Goal: Task Accomplishment & Management: Use online tool/utility

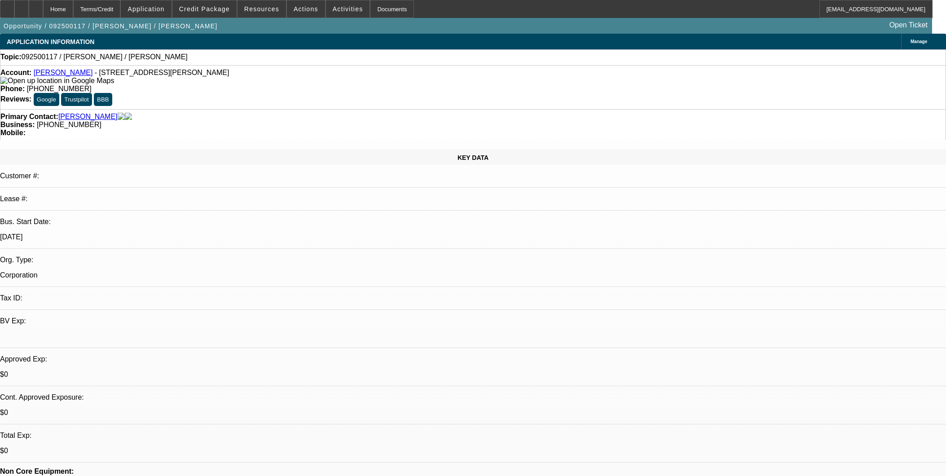
select select "0"
select select "2"
select select "0.1"
select select "4"
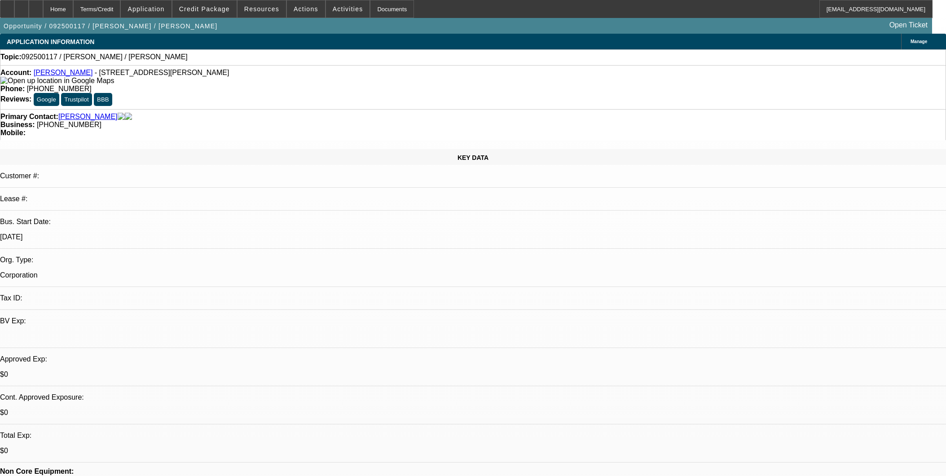
scroll to position [1097, 0]
select select "0"
select select "2"
select select "0.1"
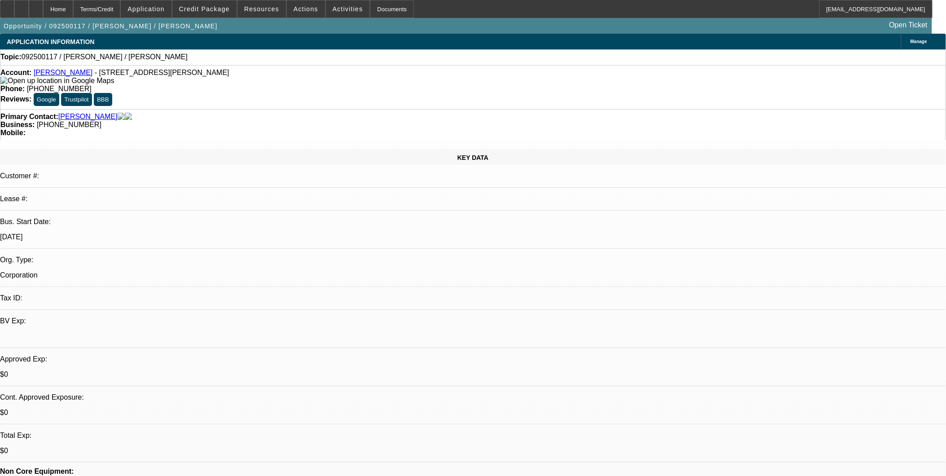
select select "4"
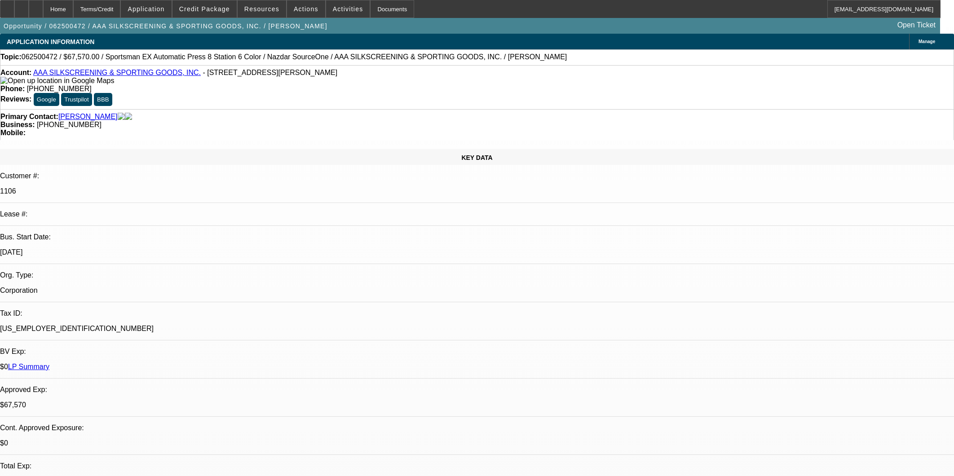
select select "0"
select select "5"
select select "0"
select select "6"
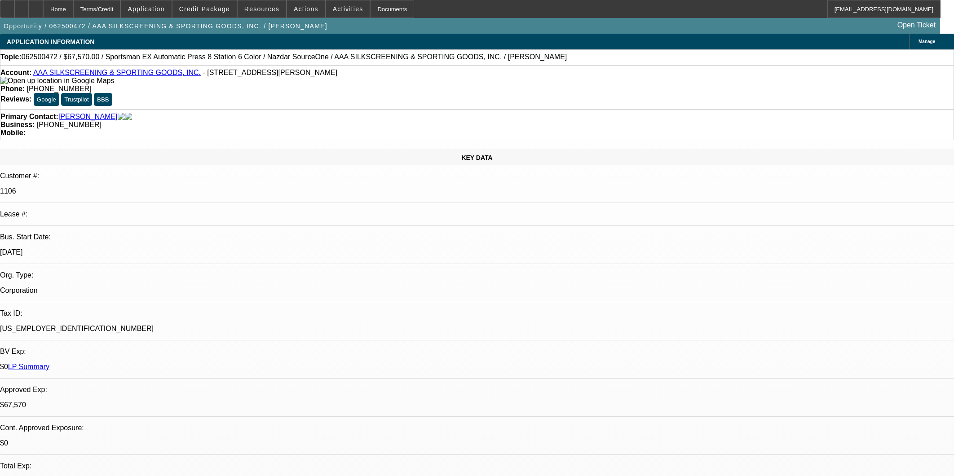
select select "0.1"
select select "2"
select select "0.1"
select select "4"
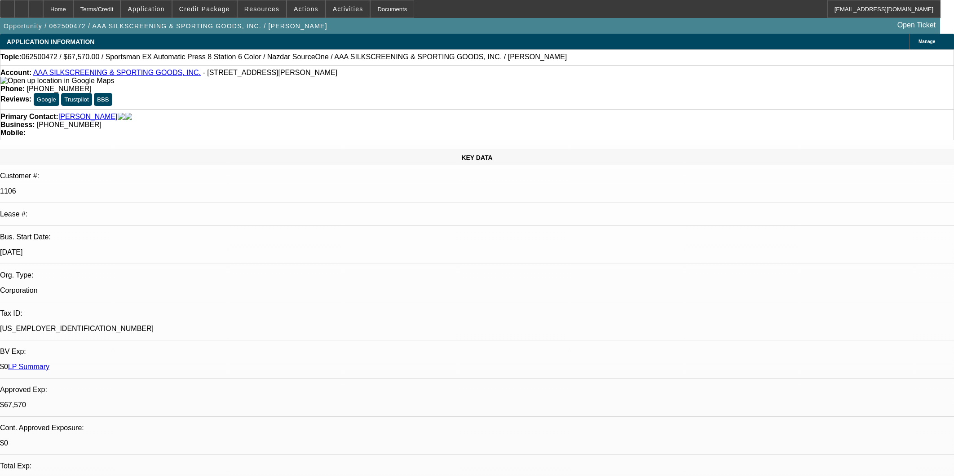
select select "0"
select select "2"
select select "0.1"
select select "4"
select select "0"
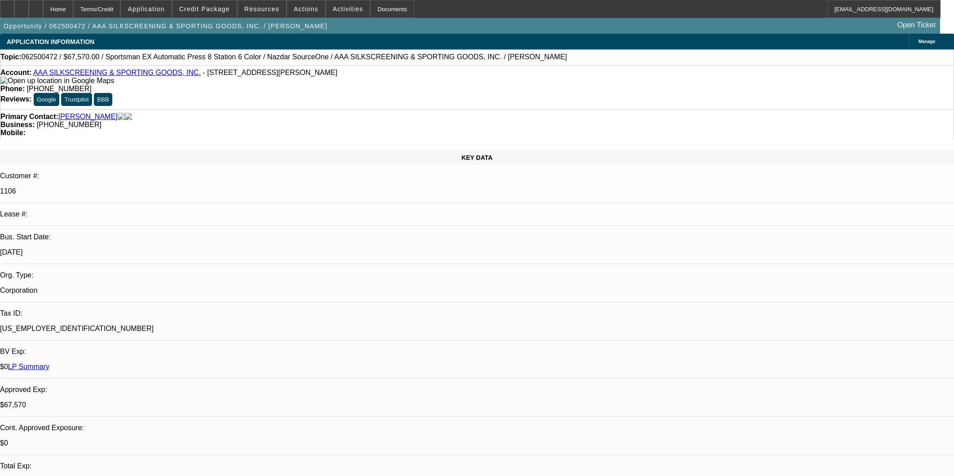
select select "2"
select select "0.1"
select select "4"
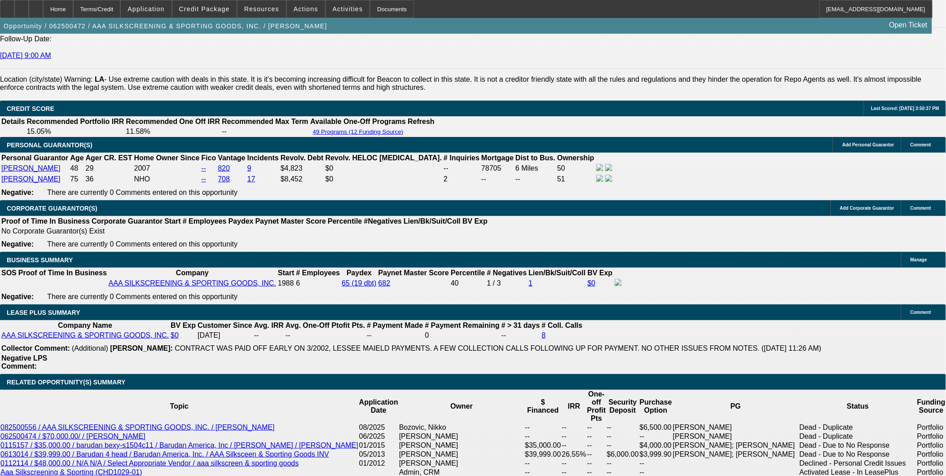
scroll to position [1197, 0]
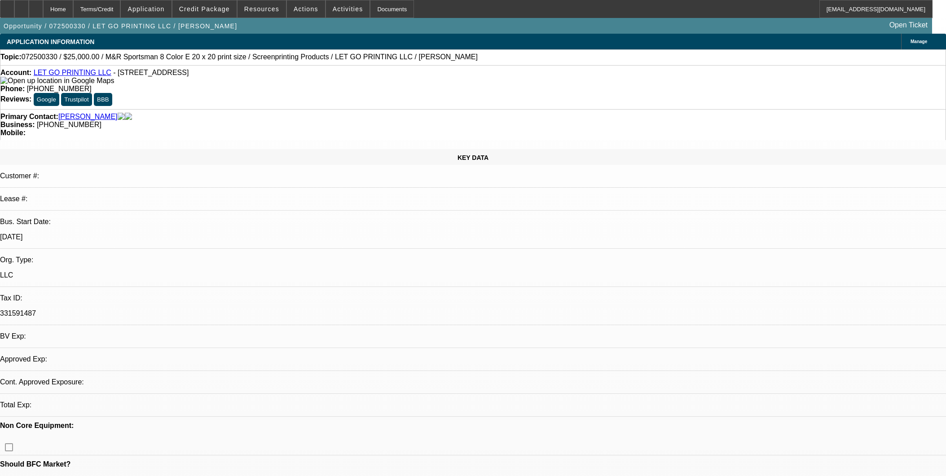
select select "0"
select select "0.1"
select select "5"
select select "0"
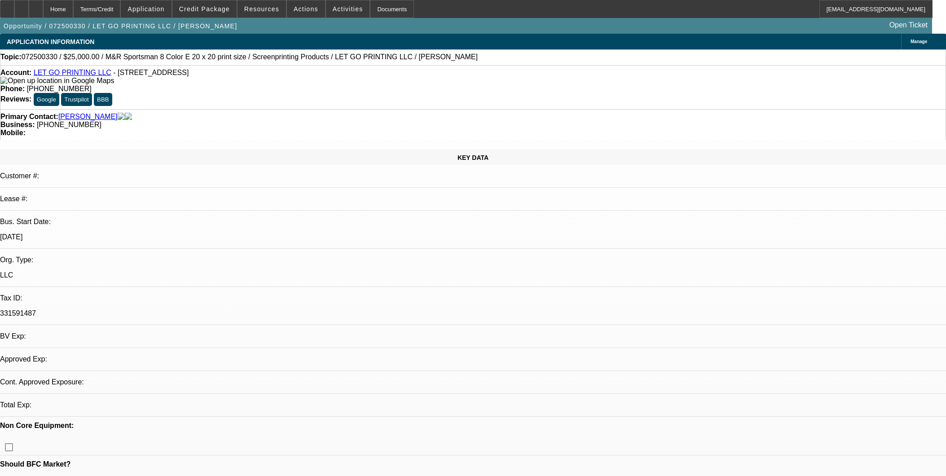
select select "0"
select select "0.1"
select select "5"
select select "0"
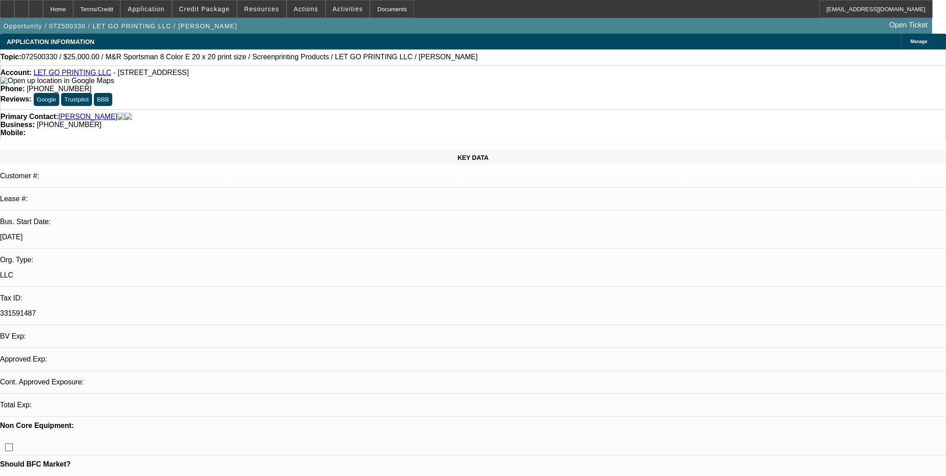
select select "0.1"
select select "5"
select select "0"
select select "0.1"
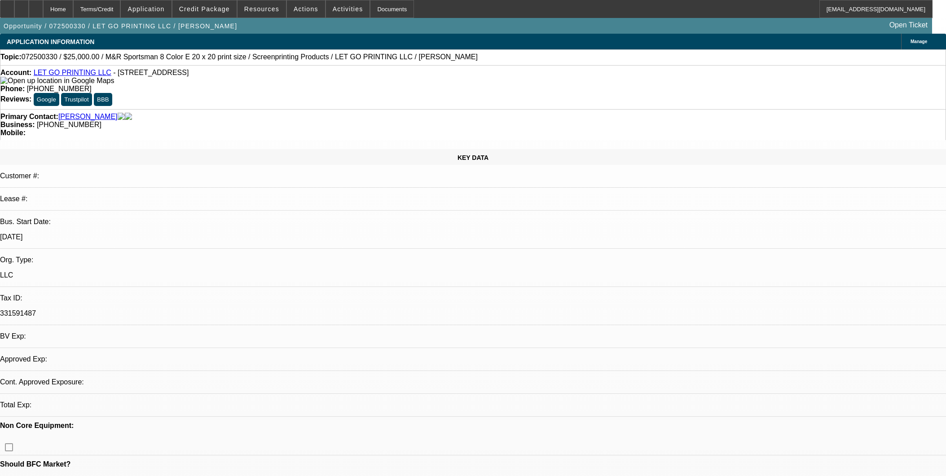
select select "4"
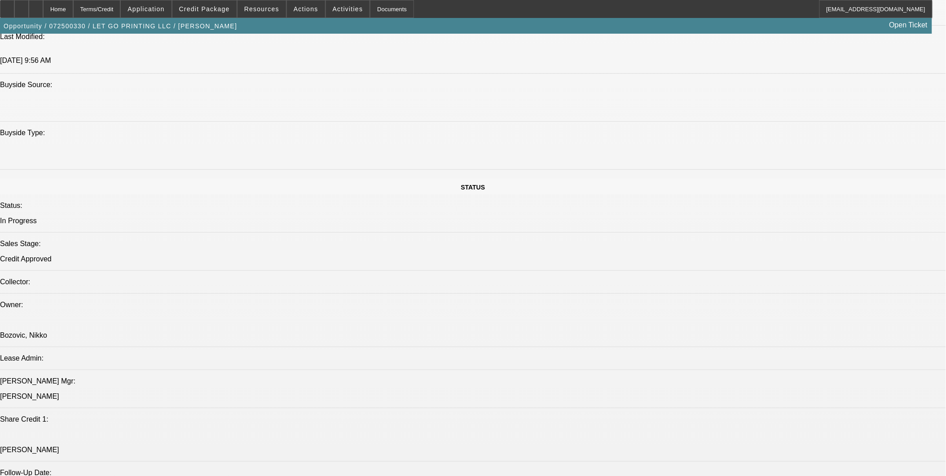
scroll to position [848, 0]
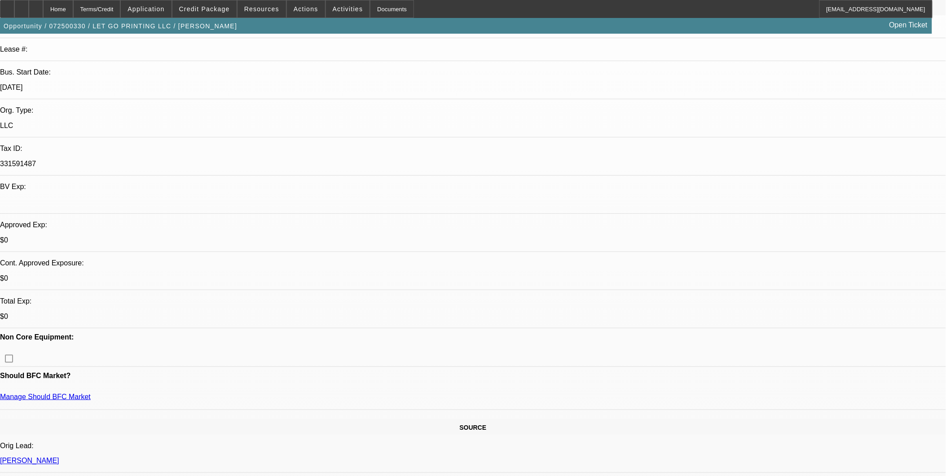
scroll to position [0, 0]
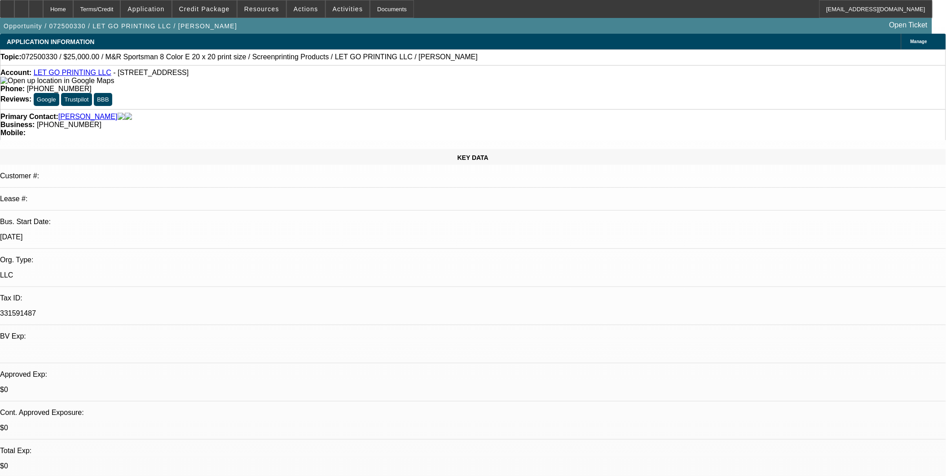
click at [93, 71] on div "Account: LET GO PRINTING LLC - 407 E Pico Blvd Ste 707, Los Angeles, CA 90015" at bounding box center [472, 77] width 945 height 16
click at [77, 73] on link "LET GO PRINTING LLC" at bounding box center [73, 73] width 78 height 8
select select "0"
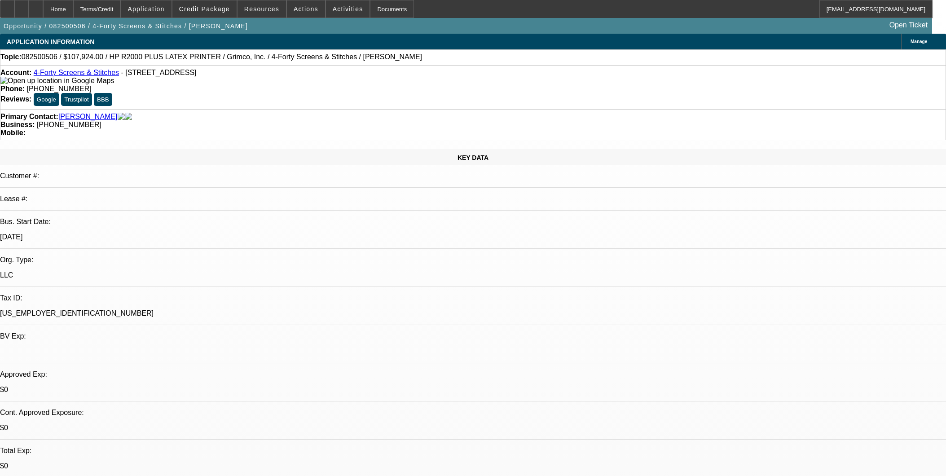
select select "6"
select select "0"
select select "0.1"
select select "4"
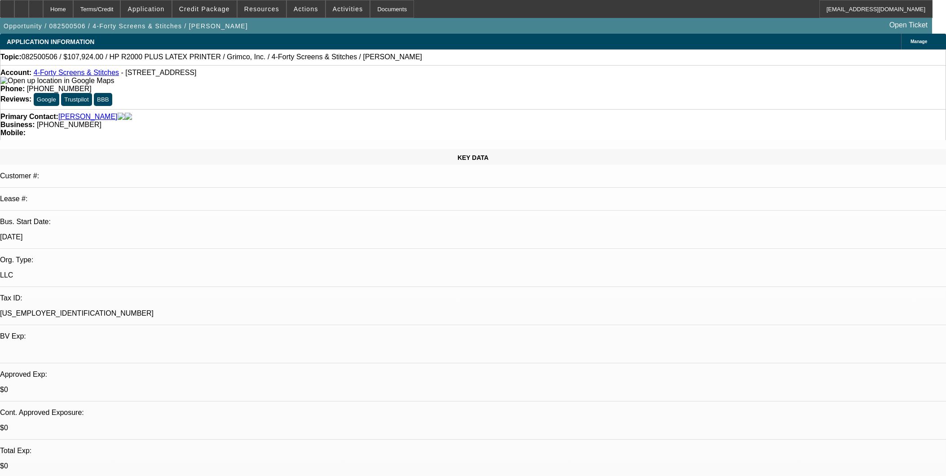
select select "0"
select select "0.1"
select select "4"
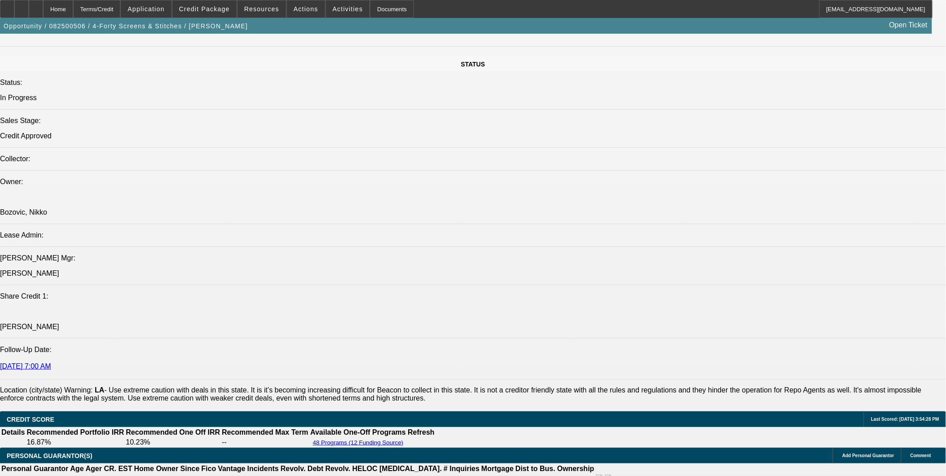
scroll to position [349, 0]
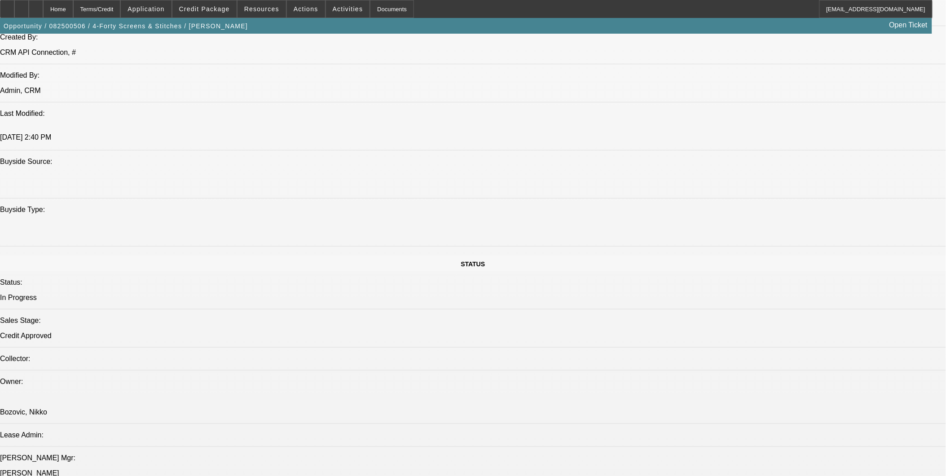
scroll to position [199, 0]
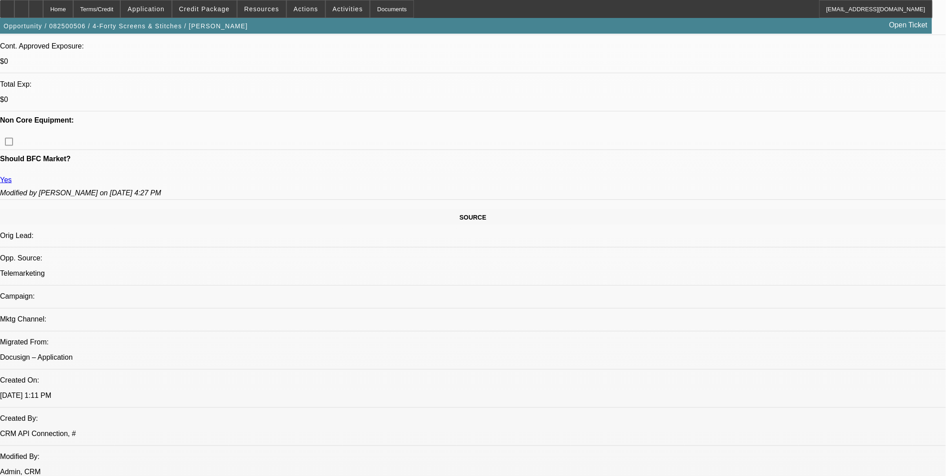
scroll to position [349, 0]
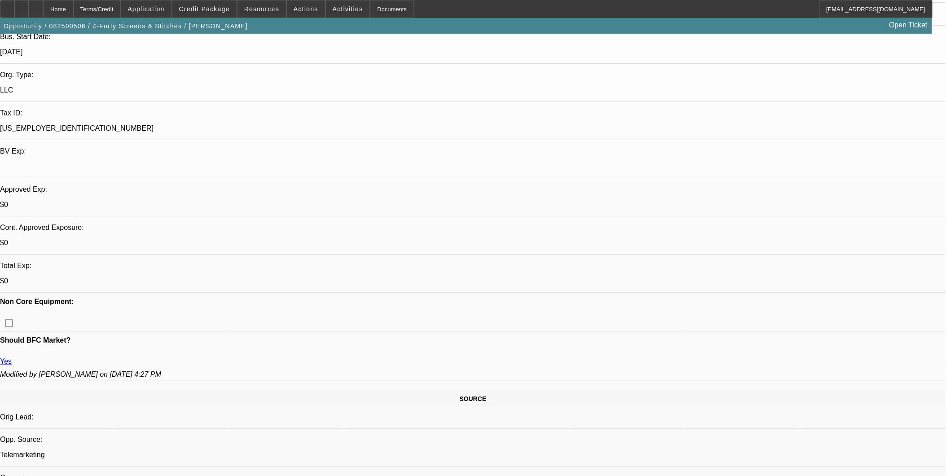
scroll to position [199, 0]
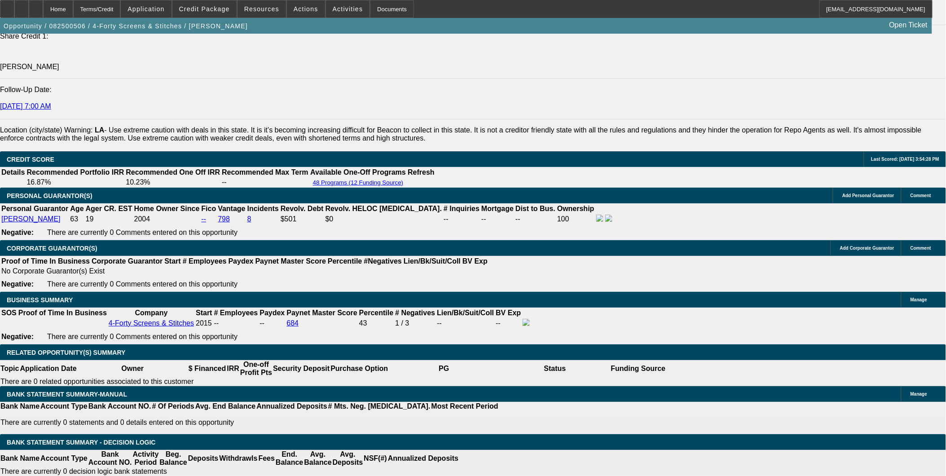
scroll to position [1197, 0]
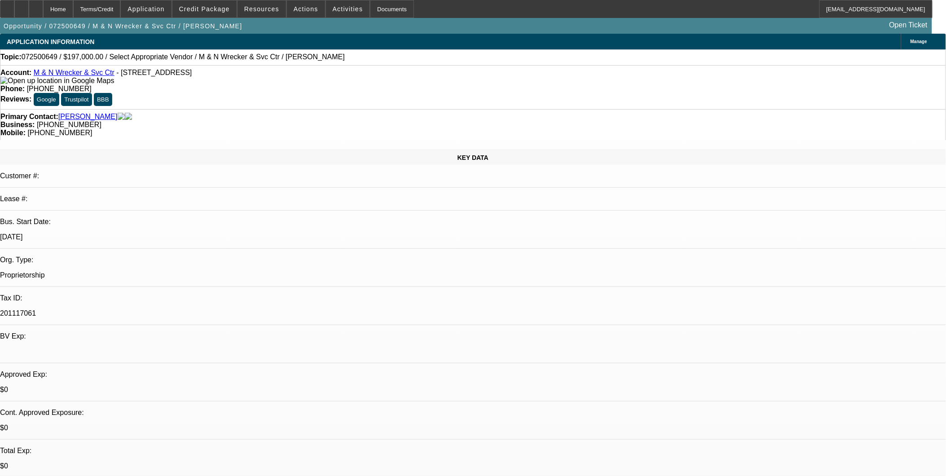
select select "0"
select select "2"
select select "0.1"
select select "4"
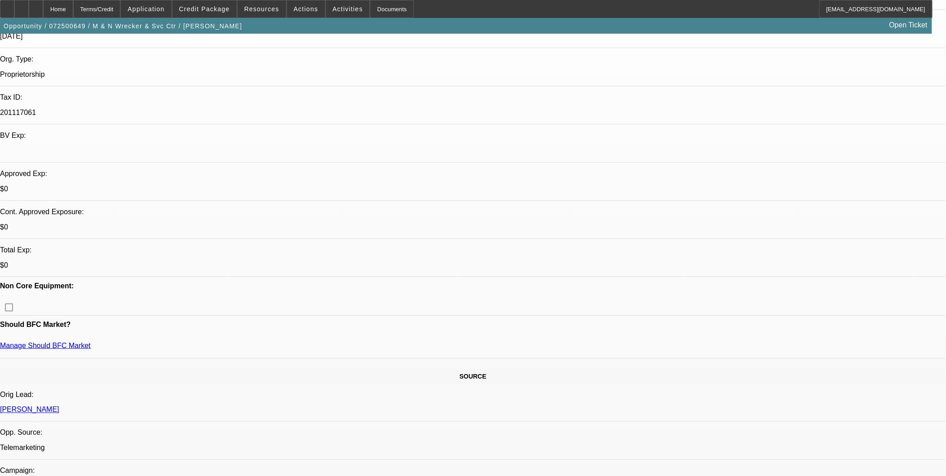
scroll to position [199, 0]
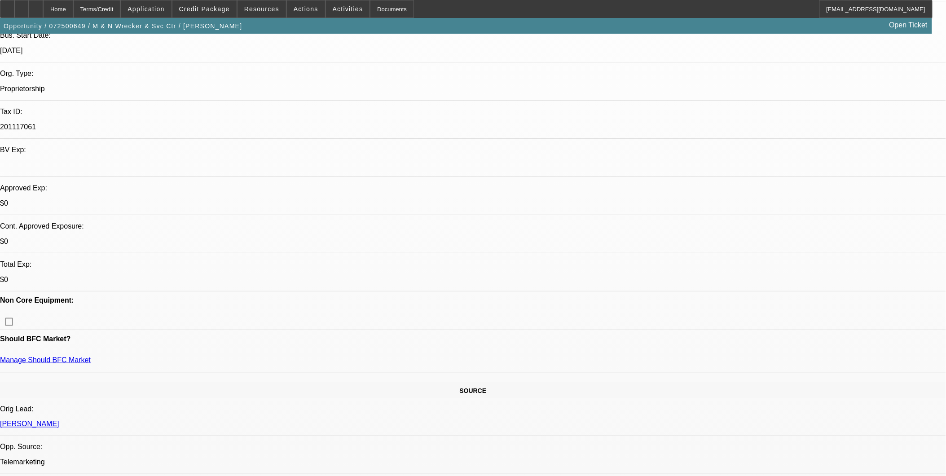
scroll to position [0, 0]
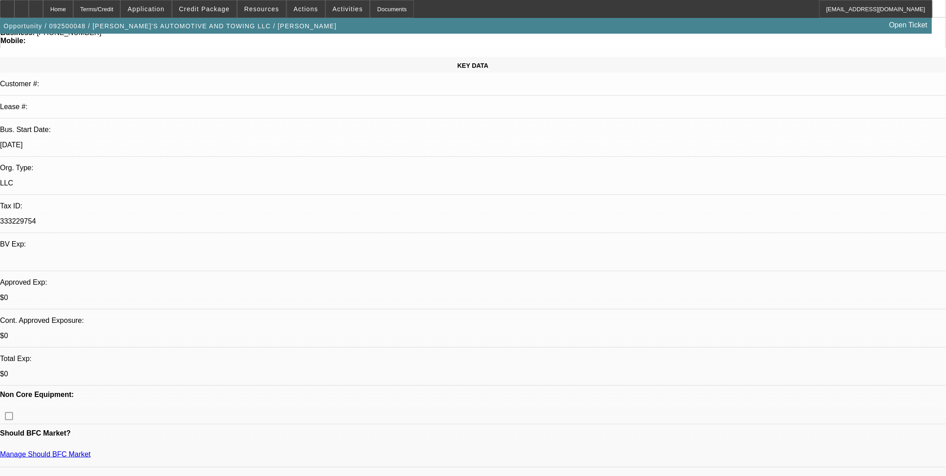
select select "0"
select select "0.1"
select select "0"
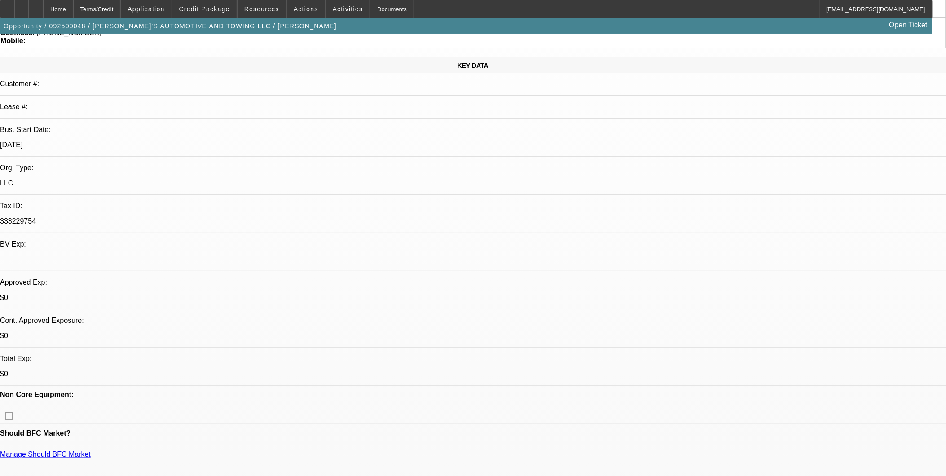
select select "0.1"
select select "0"
select select "0.1"
select select "0"
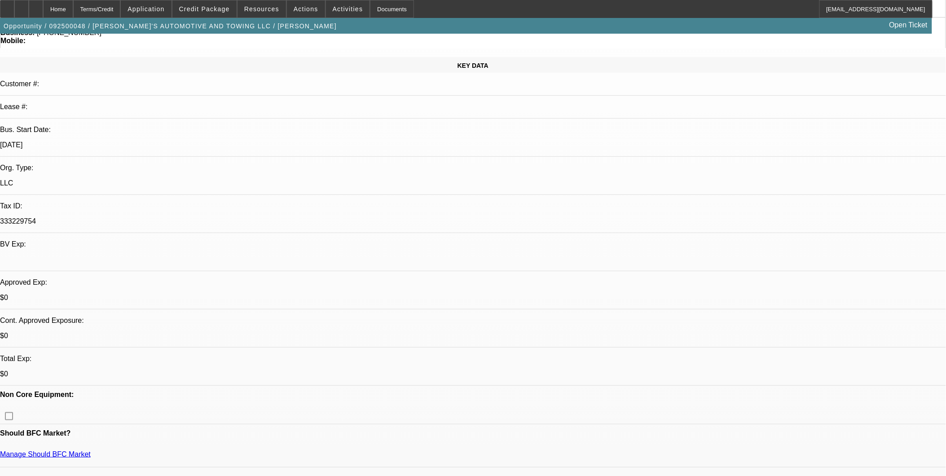
select select "0.1"
select select "1"
select select "4"
select select "1"
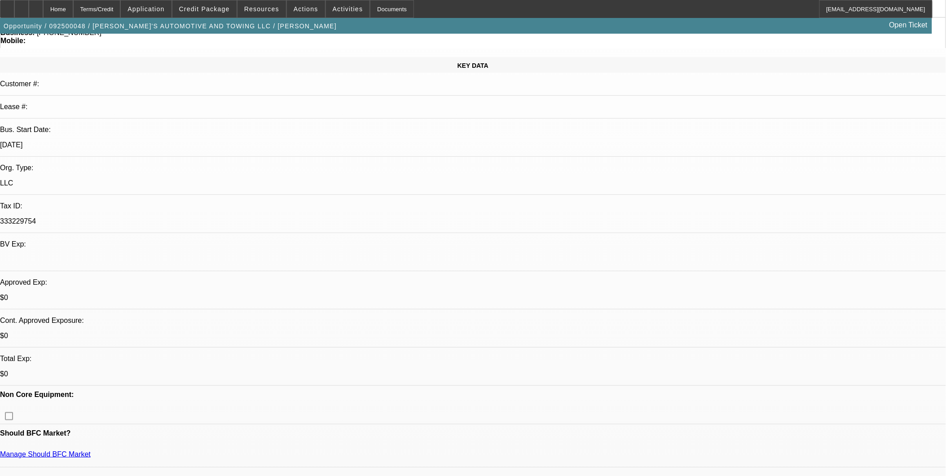
select select "1"
select select "4"
select select "1"
select select "3"
select select "4"
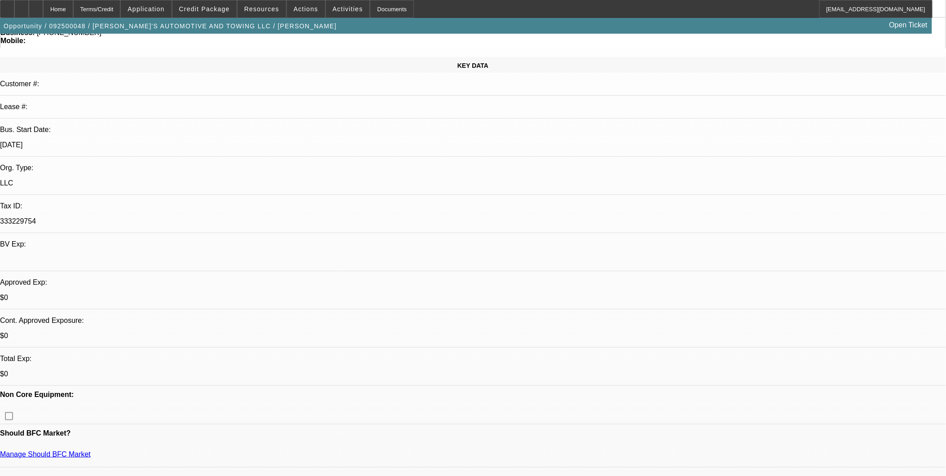
select select "1"
select select "4"
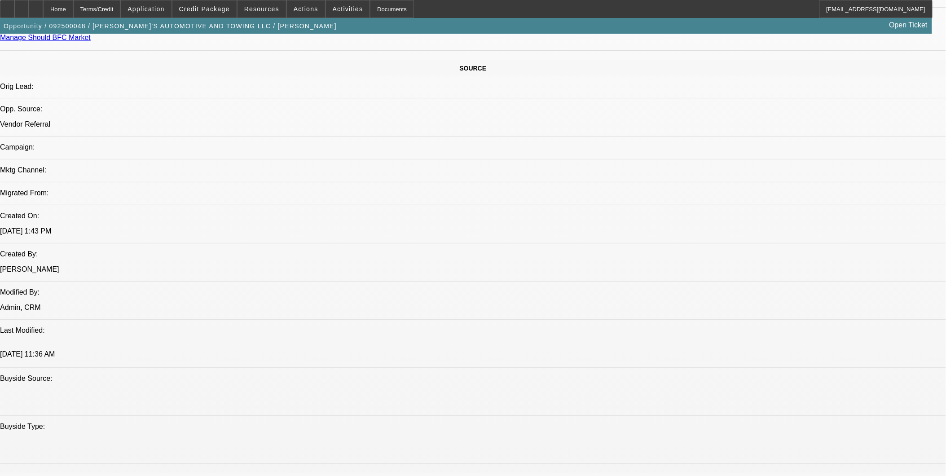
scroll to position [698, 0]
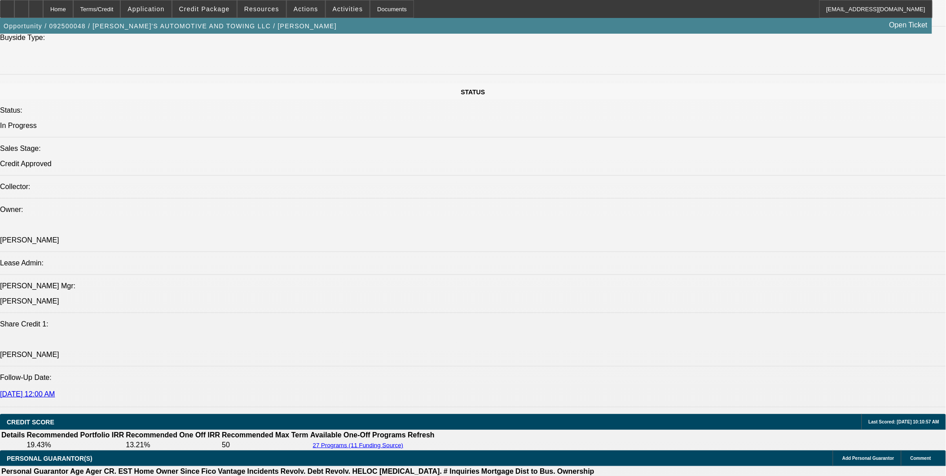
scroll to position [948, 0]
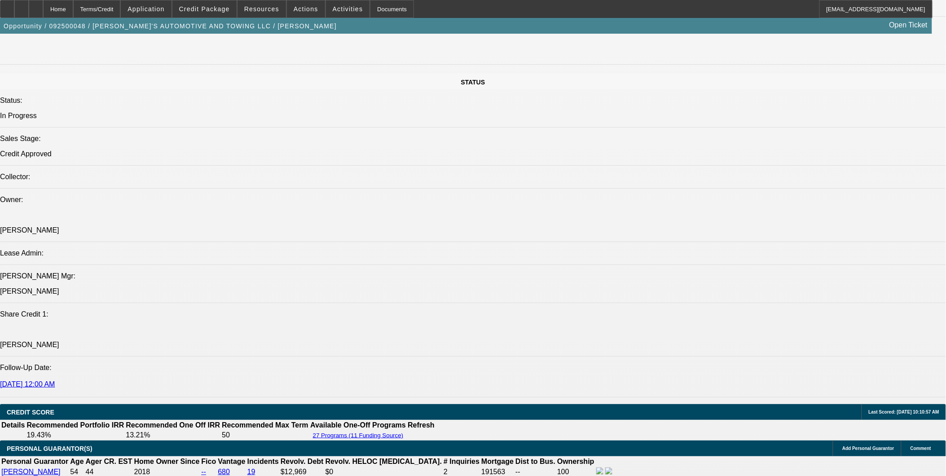
scroll to position [998, 0]
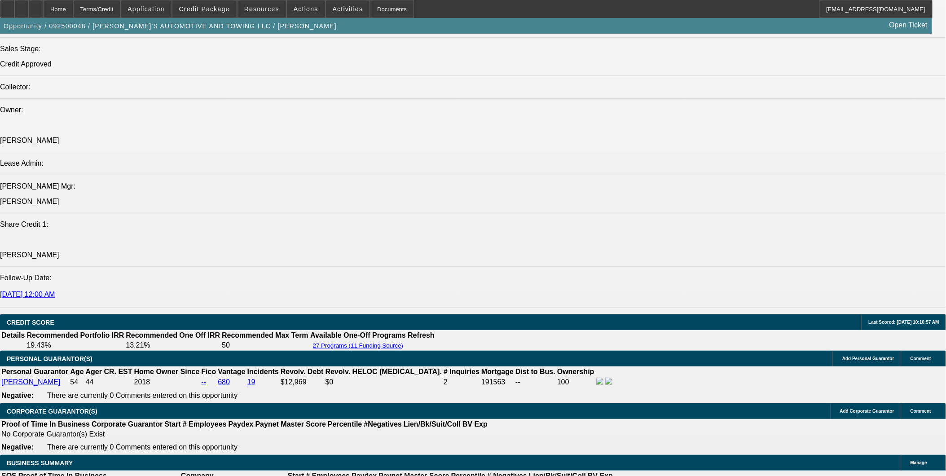
select select "0"
select select "3"
select select "0"
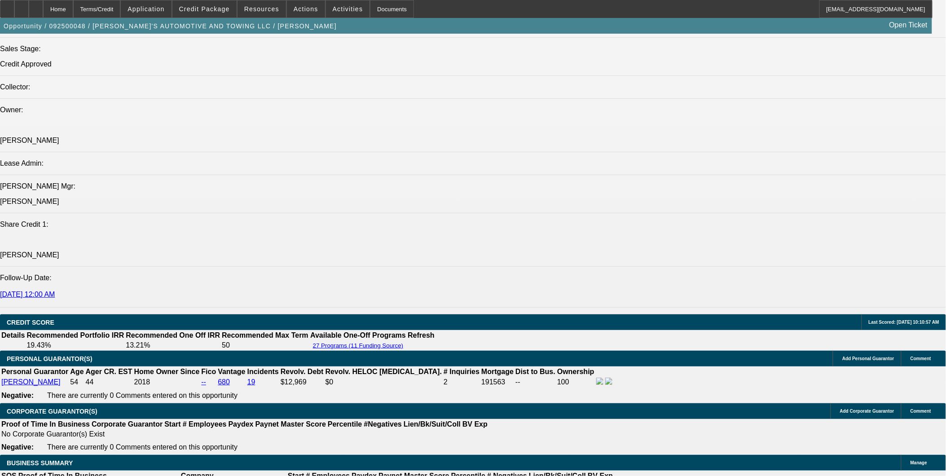
select select "6"
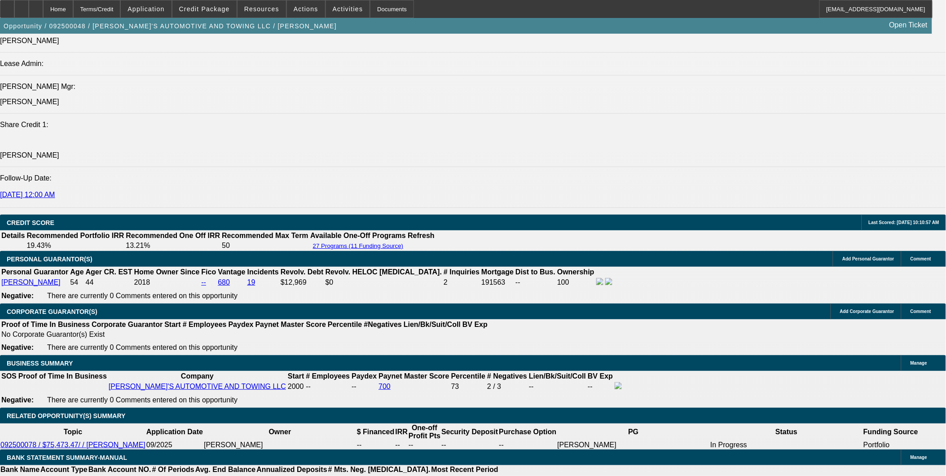
scroll to position [442, 0]
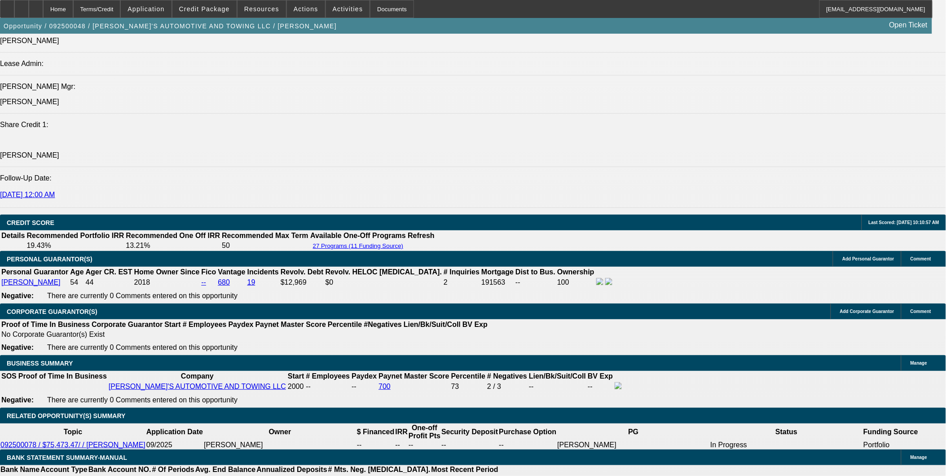
drag, startPoint x: 756, startPoint y: 81, endPoint x: 756, endPoint y: 88, distance: 6.3
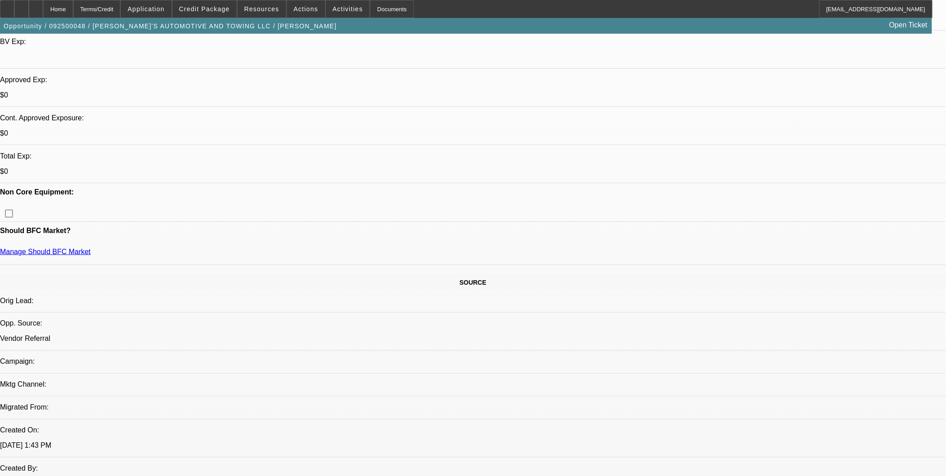
scroll to position [150, 0]
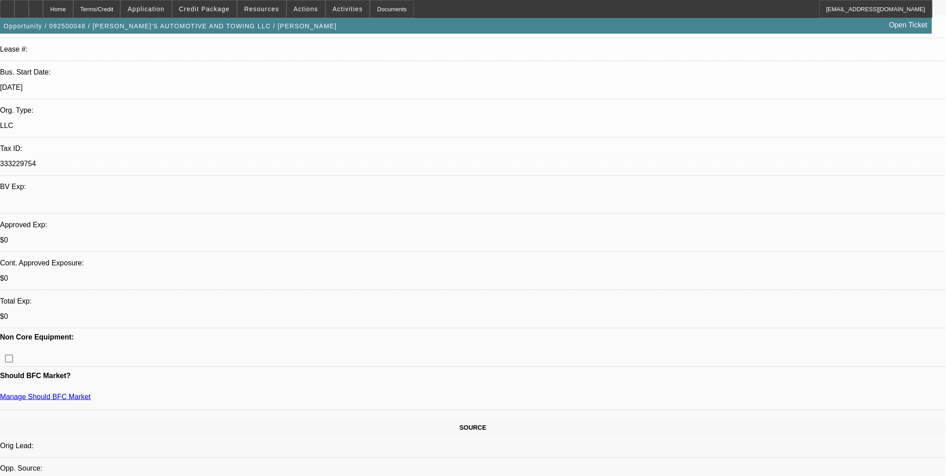
scroll to position [192, 0]
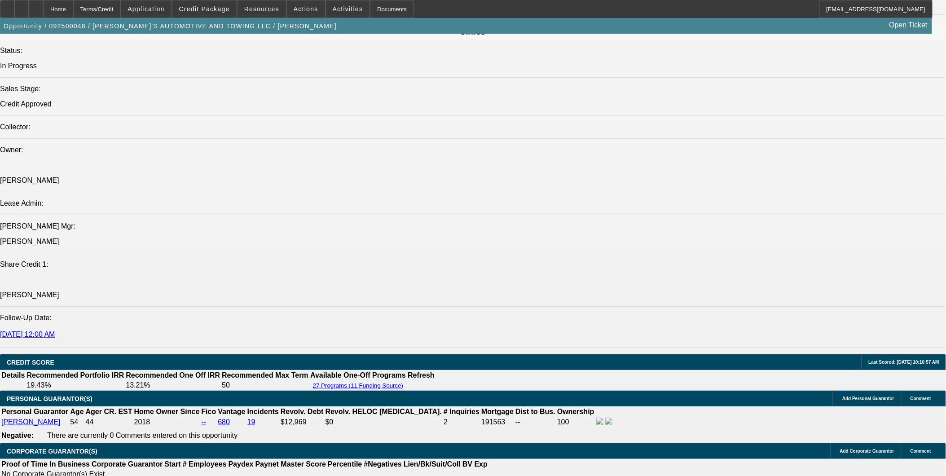
scroll to position [798, 0]
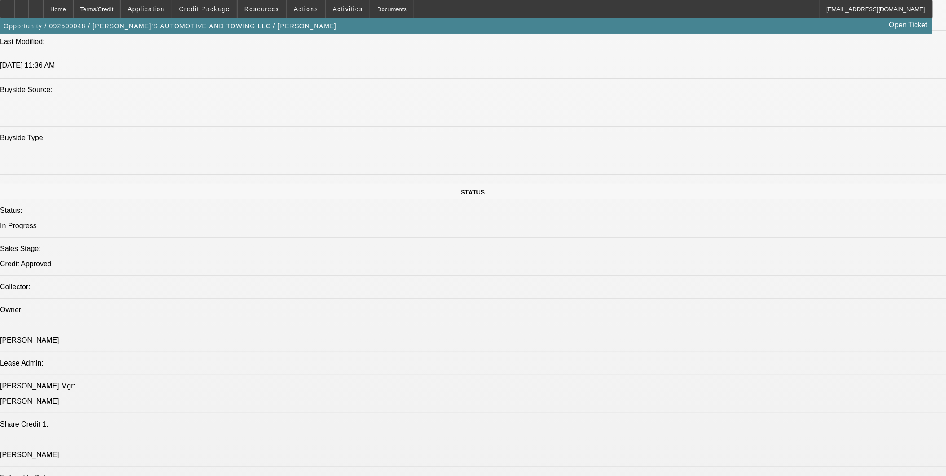
select select "0"
select select "0.1"
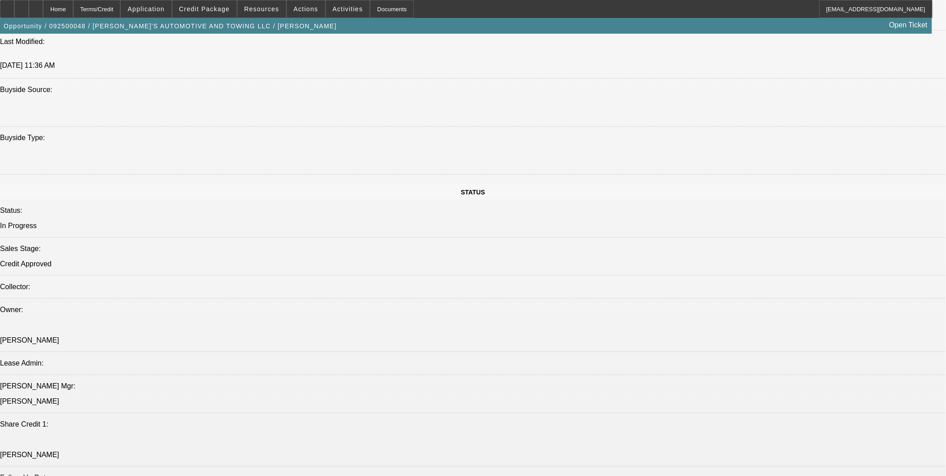
select select "4"
select select "0"
select select "0.1"
select select "4"
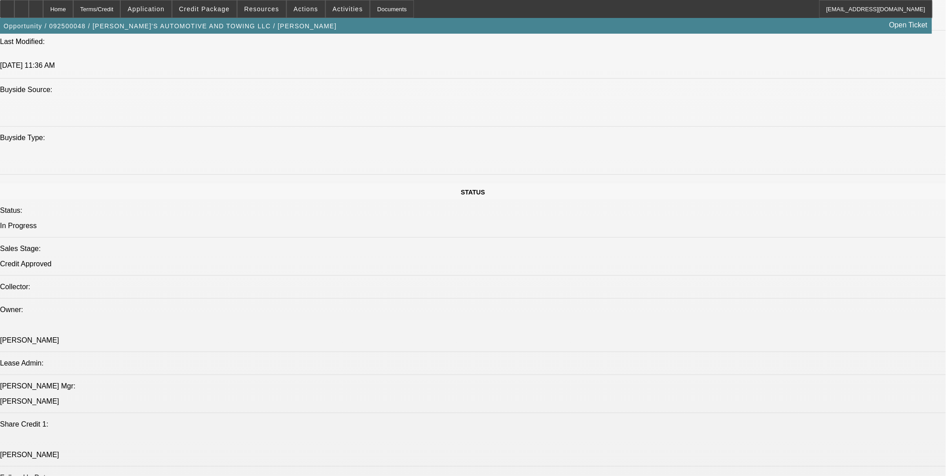
select select "0"
select select "3"
select select "0.1"
select select "4"
select select "0"
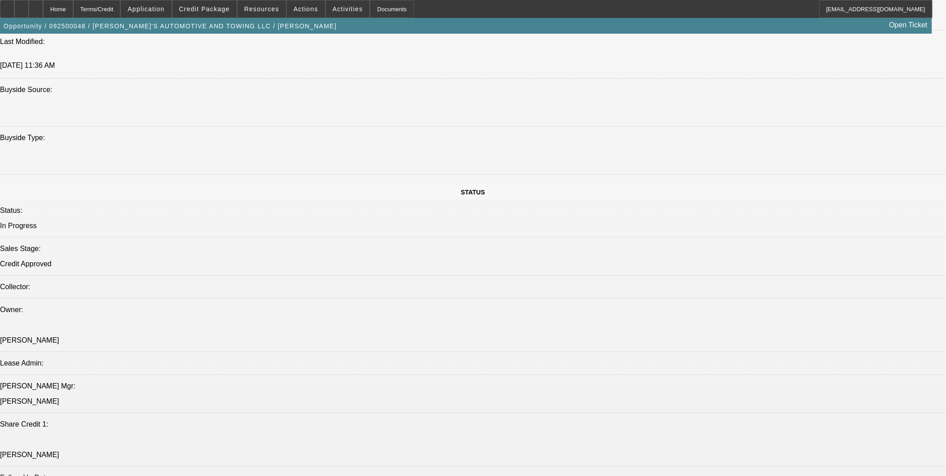
select select "0"
select select "0.1"
select select "4"
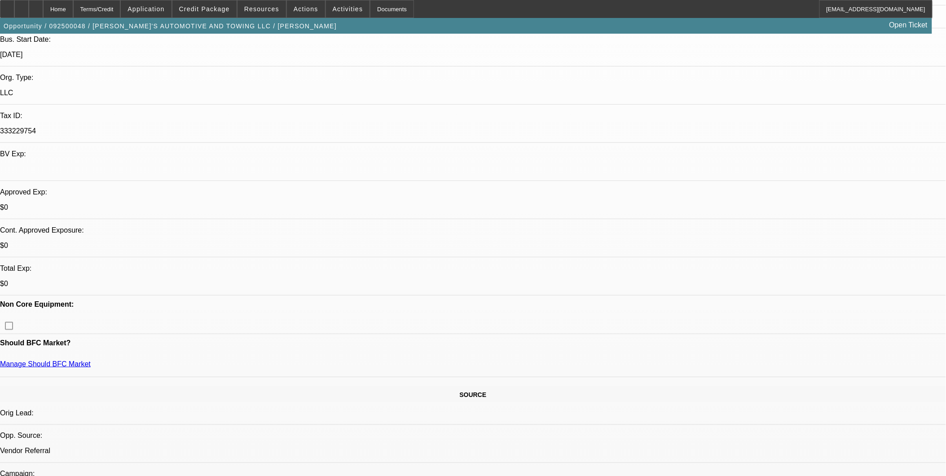
scroll to position [199, 0]
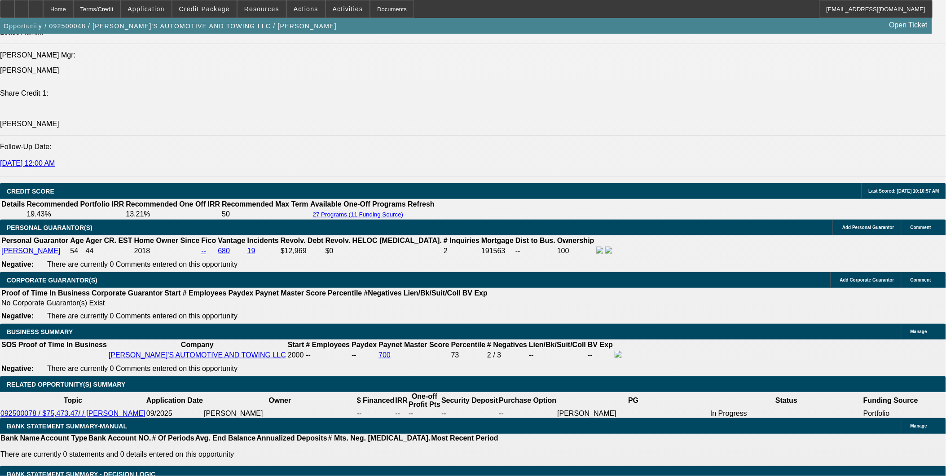
scroll to position [1147, 0]
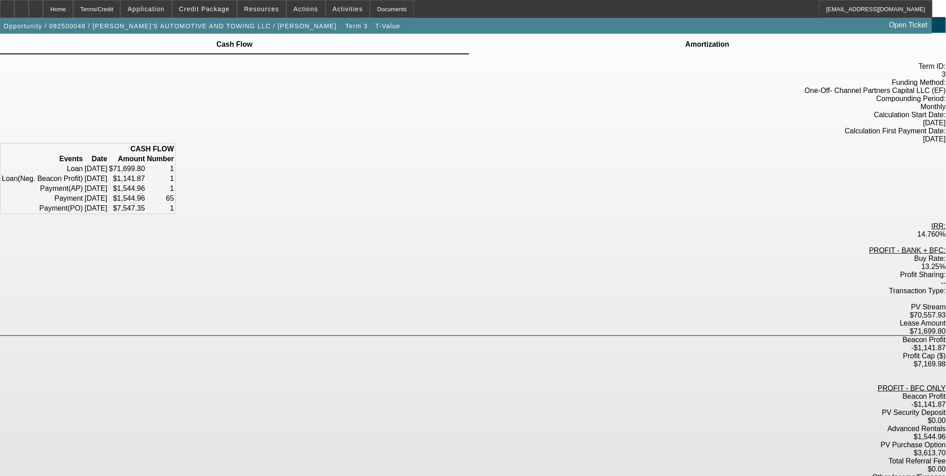
scroll to position [26, 0]
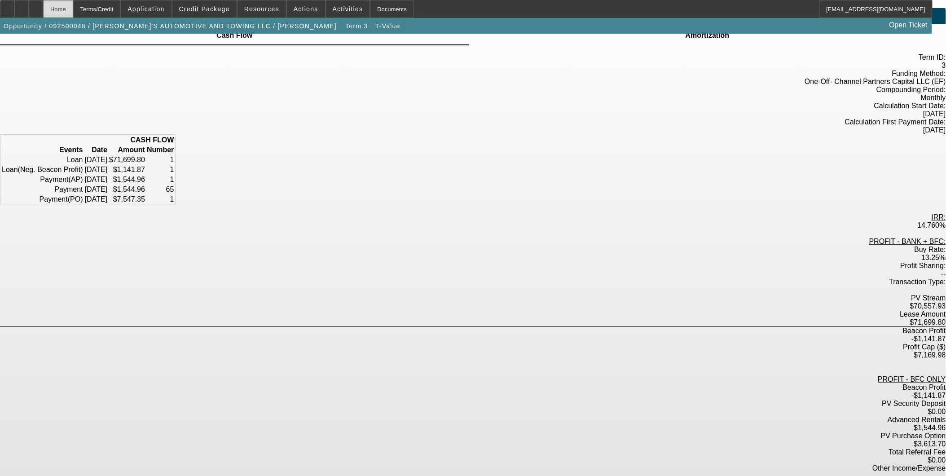
click at [72, 8] on div "Home" at bounding box center [58, 9] width 30 height 18
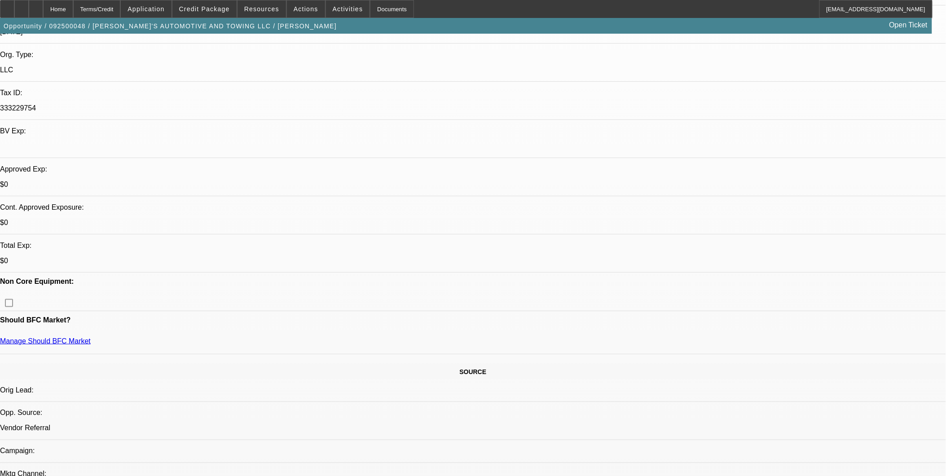
select select "0"
select select "0.1"
select select "4"
select select "0"
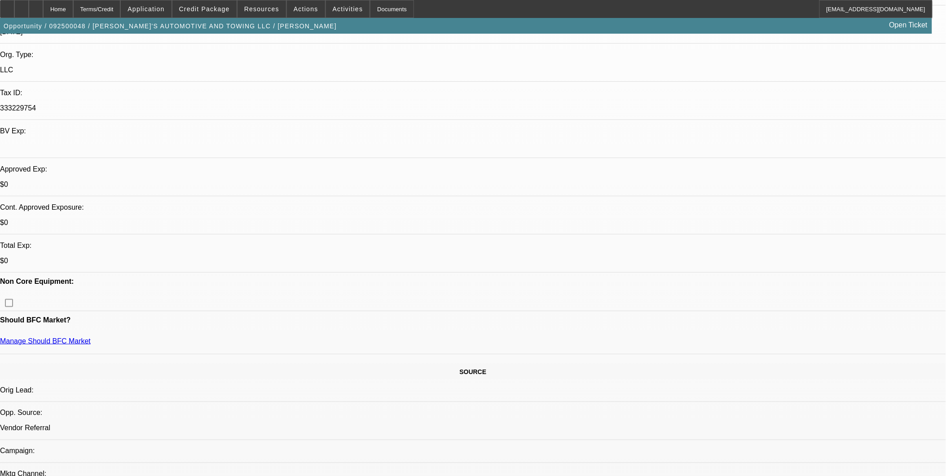
select select "0"
select select "0.1"
select select "4"
select select "0"
select select "3"
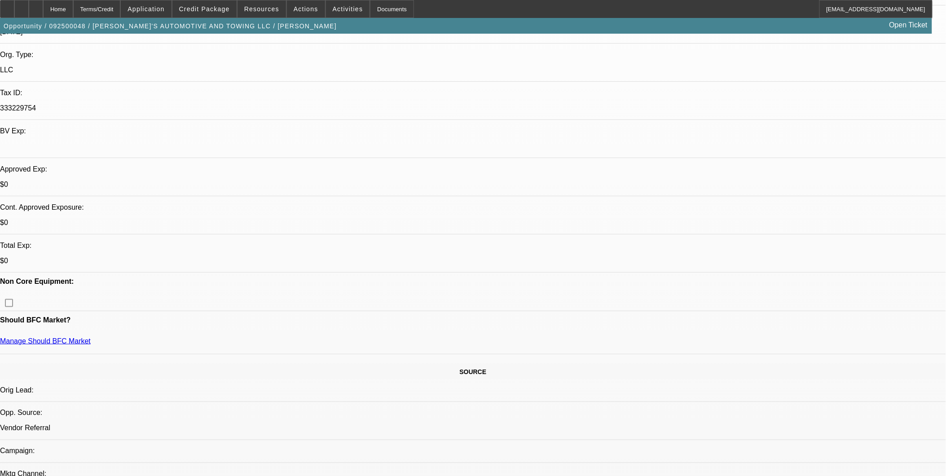
select select "0.1"
select select "4"
select select "0"
select select "0.1"
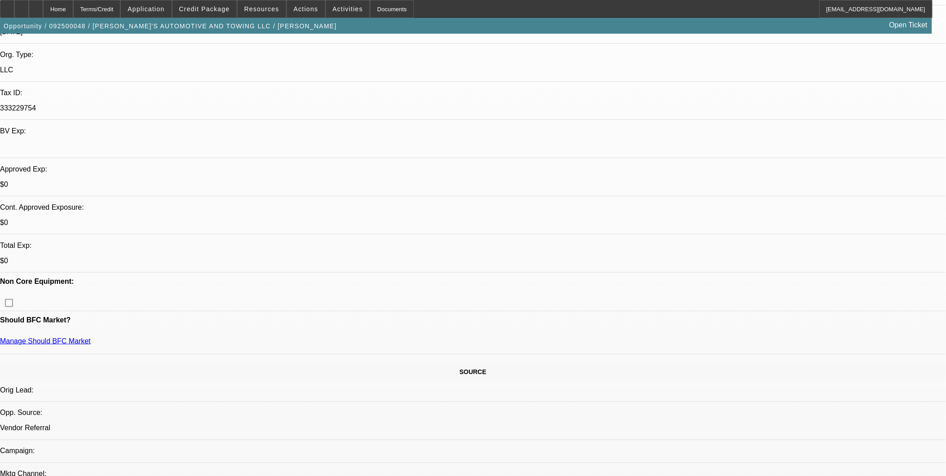
select select "4"
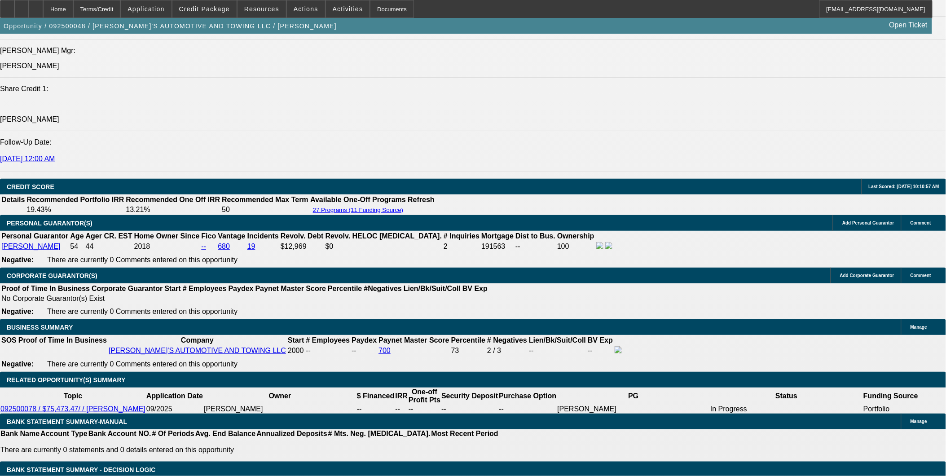
scroll to position [1147, 0]
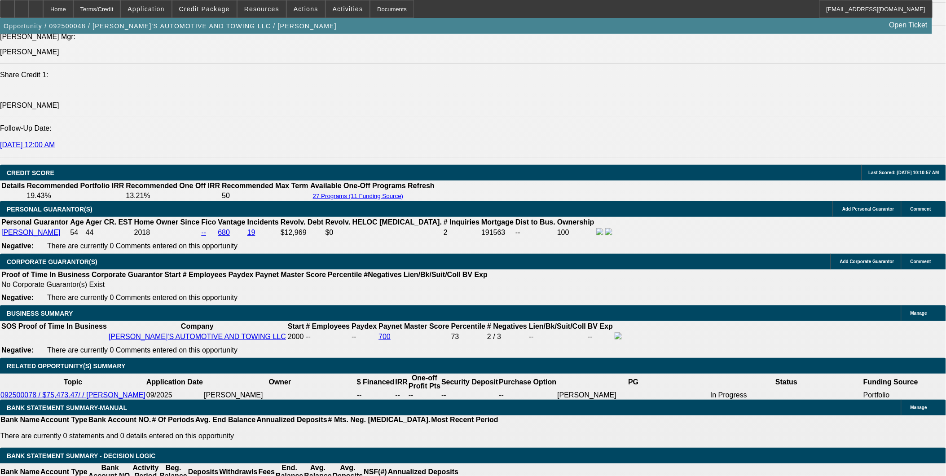
scroll to position [1097, 0]
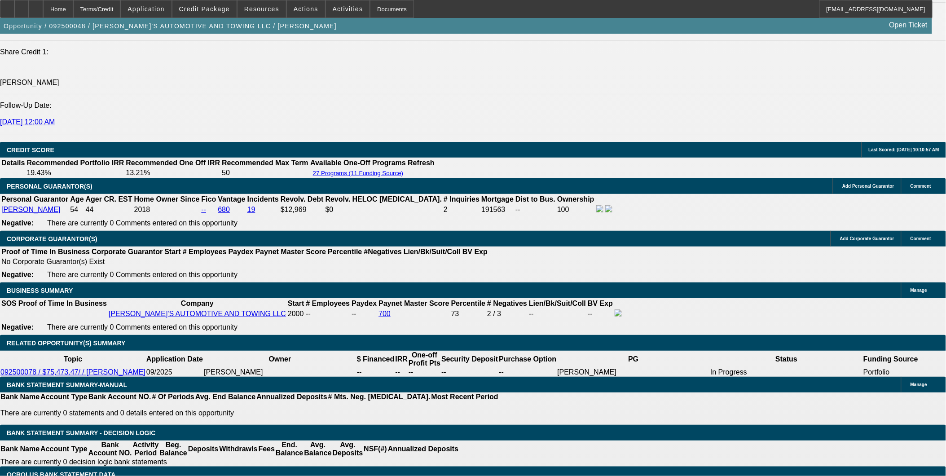
scroll to position [1147, 0]
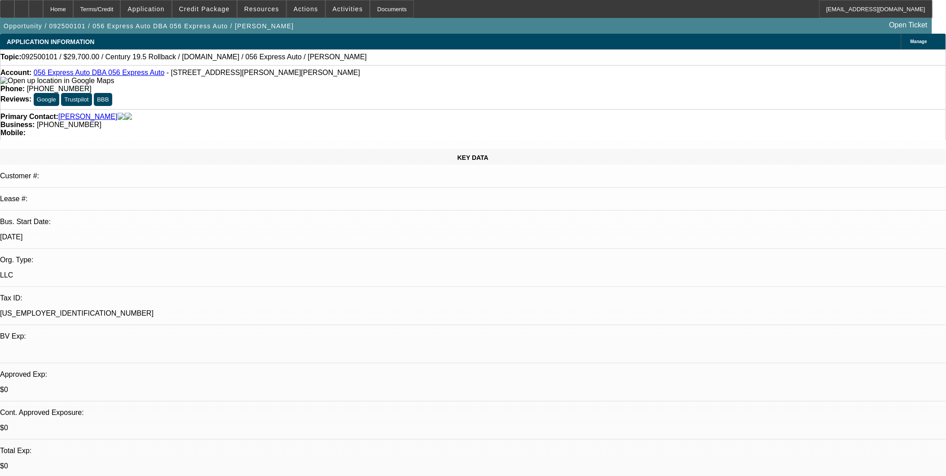
select select "0.1"
select select "2"
select select "0.1"
select select "1"
select select "2"
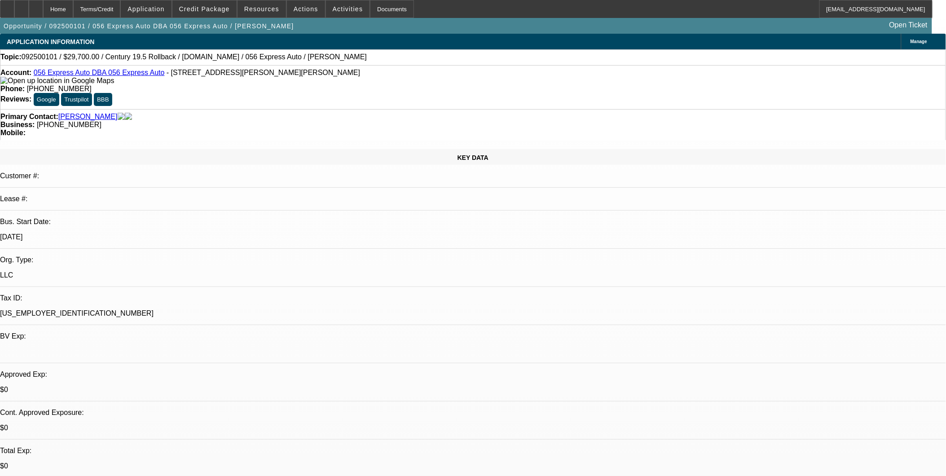
select select "4"
click at [109, 74] on link "056 Express Auto DBA 056 Express Auto" at bounding box center [99, 73] width 131 height 8
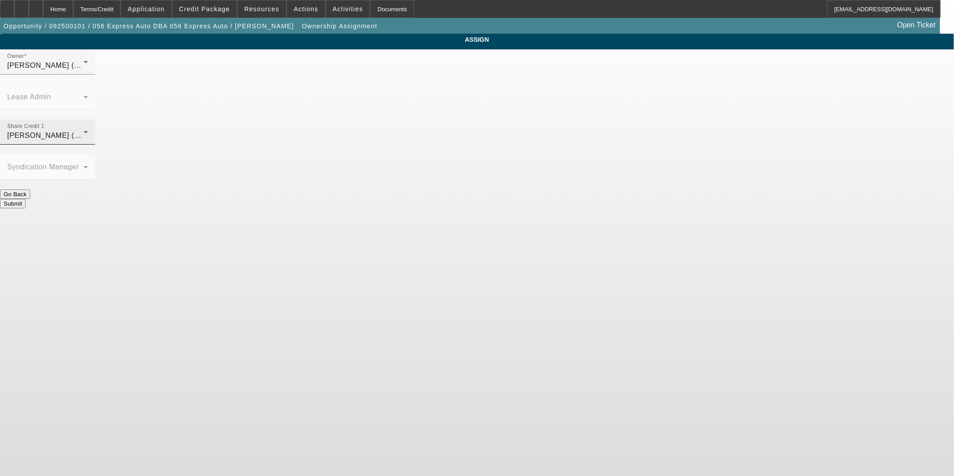
click at [84, 130] on div "[PERSON_NAME] (Lvl 3)" at bounding box center [45, 135] width 76 height 11
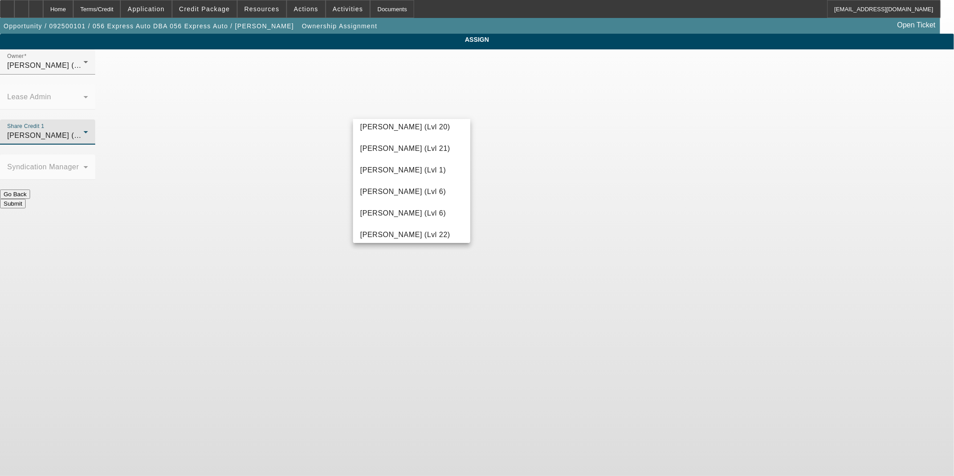
scroll to position [414, 0]
click at [472, 220] on div at bounding box center [477, 238] width 954 height 476
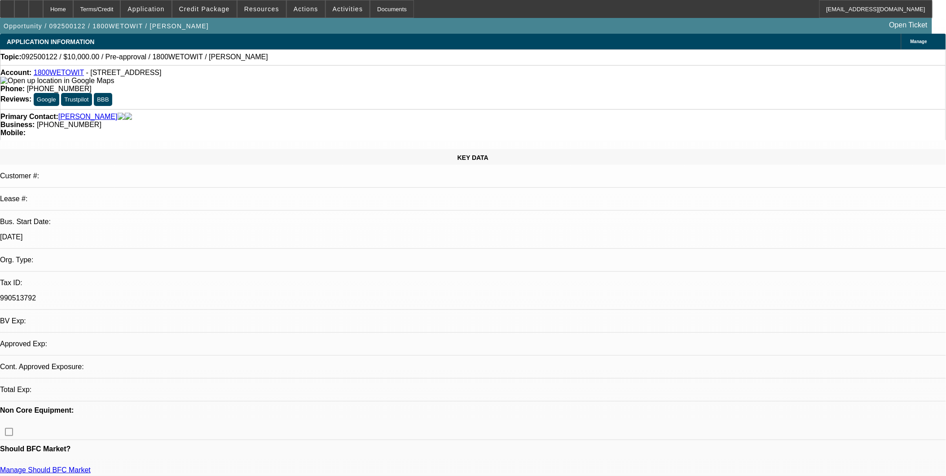
select select "0"
select select "2"
select select "0.1"
select select "1"
select select "2"
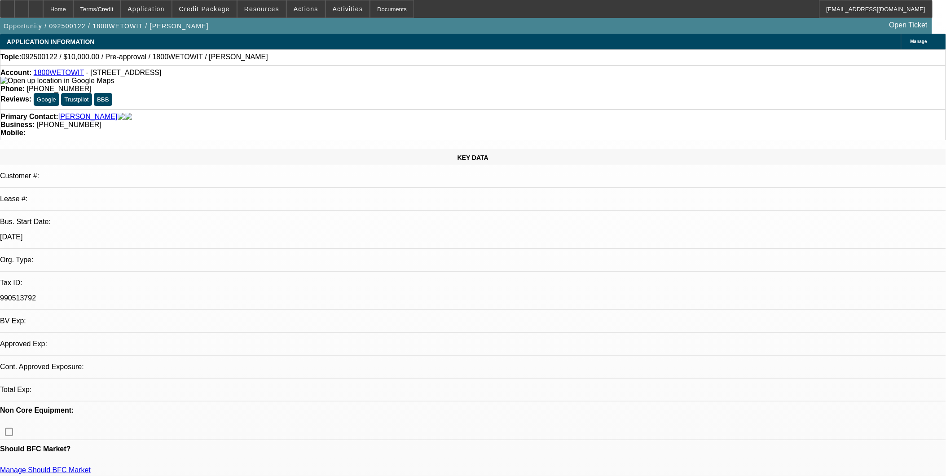
select select "4"
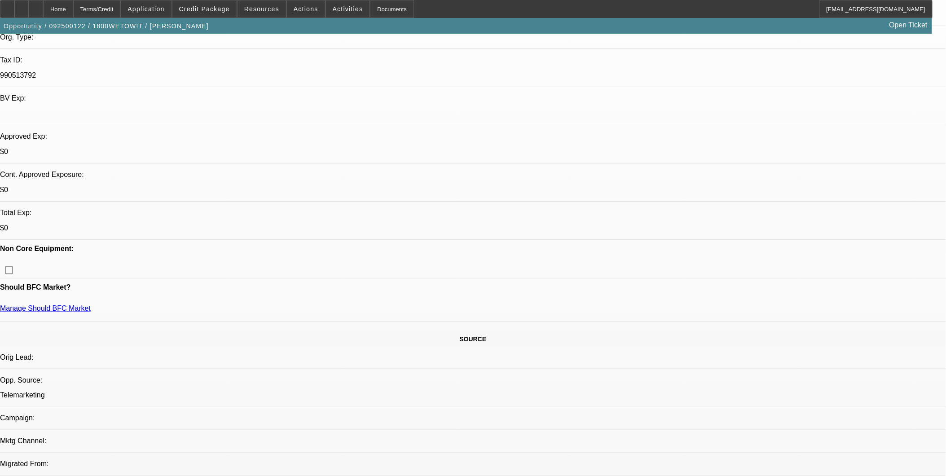
scroll to position [199, 0]
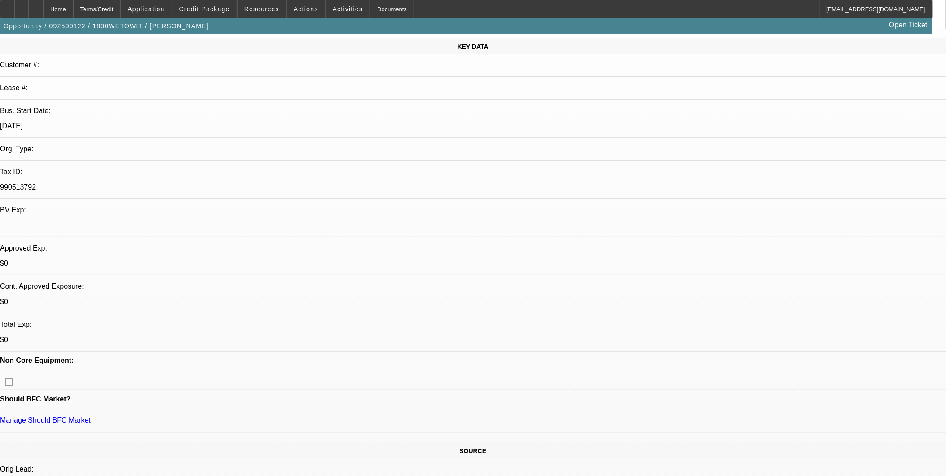
scroll to position [100, 0]
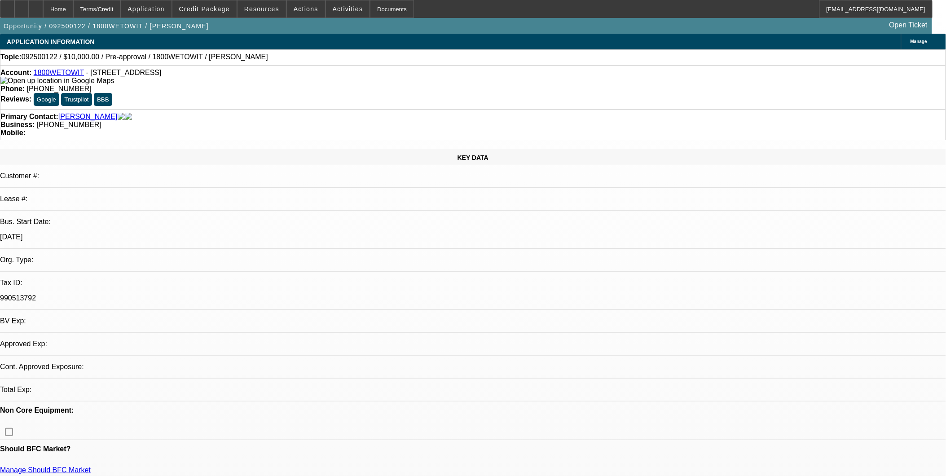
select select "0"
select select "2"
select select "0.1"
select select "4"
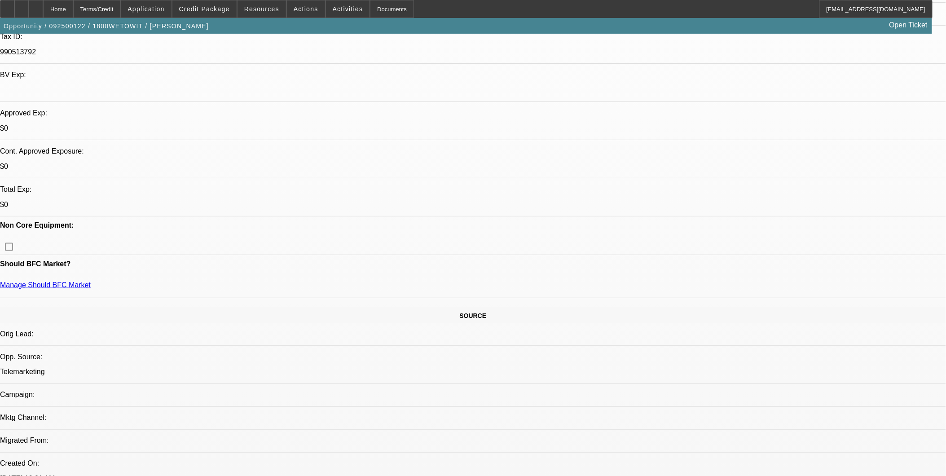
scroll to position [150, 0]
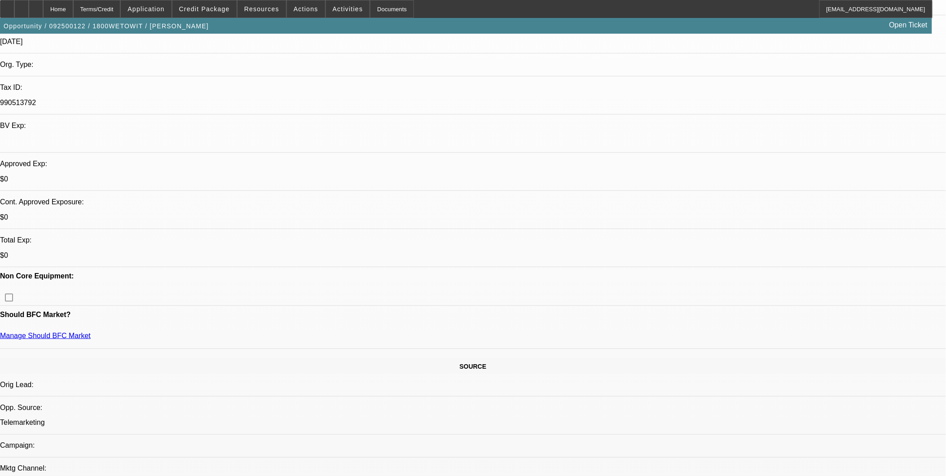
scroll to position [0, 0]
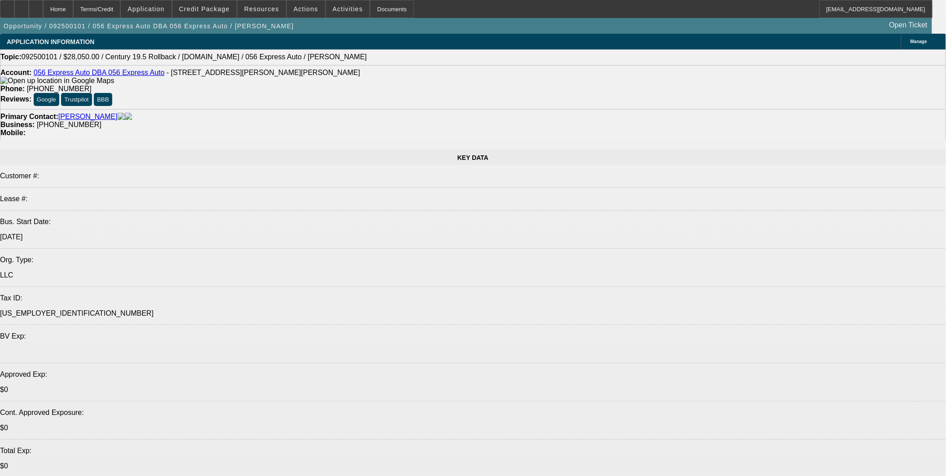
select select "0.1"
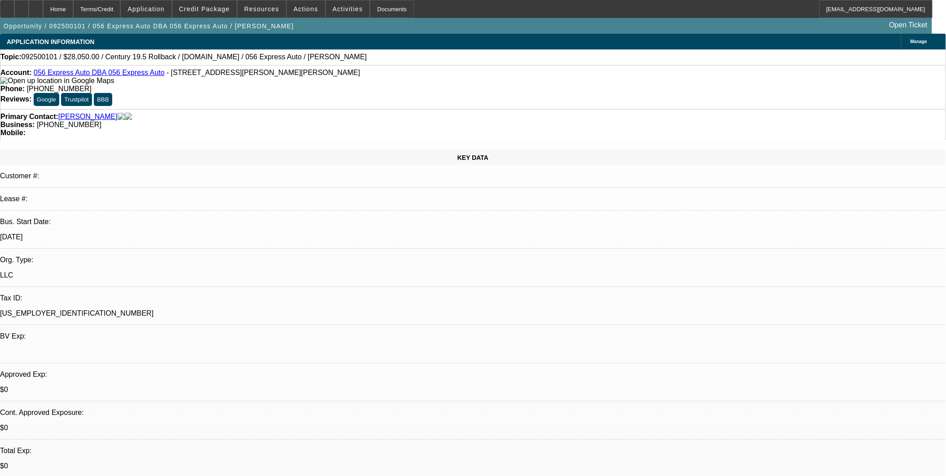
select select "0"
select select "0.1"
select select "0.15"
select select "2"
select select "0.1"
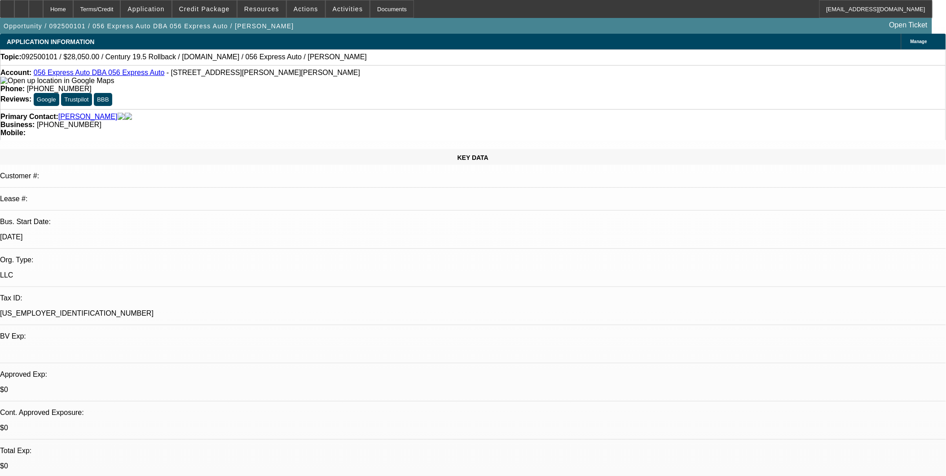
select select "1"
select select "3"
select select "4"
select select "1"
select select "2"
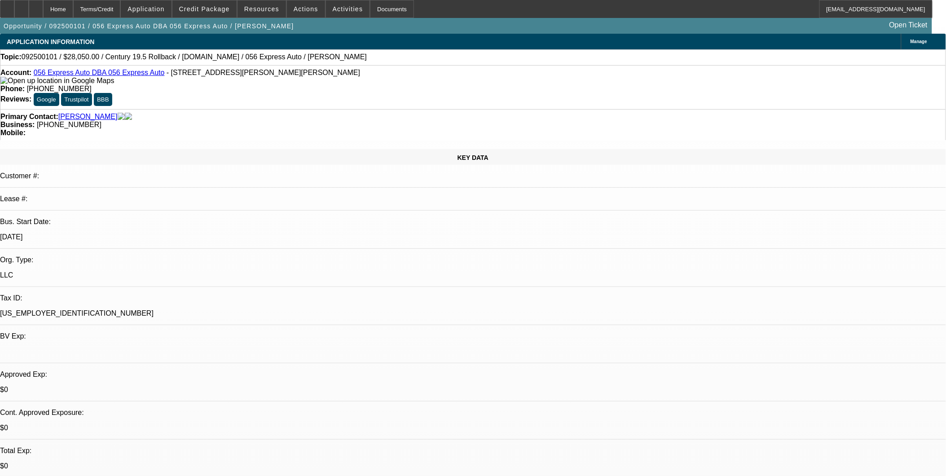
select select "4"
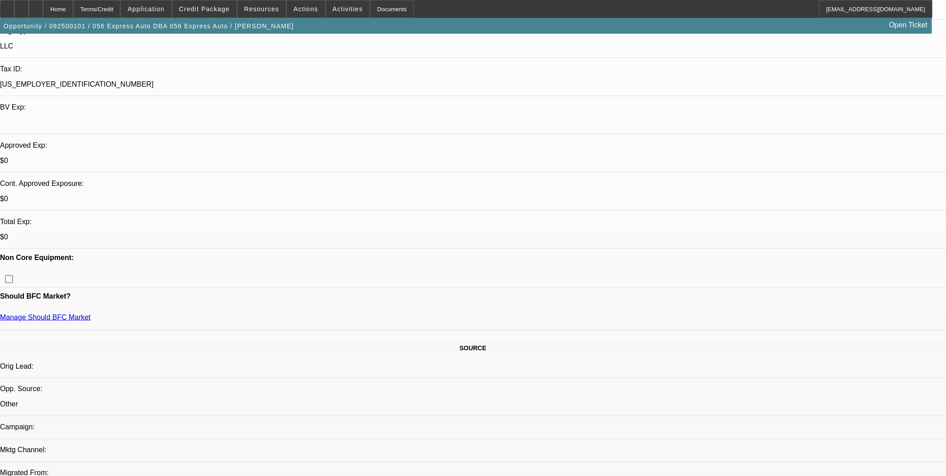
scroll to position [249, 0]
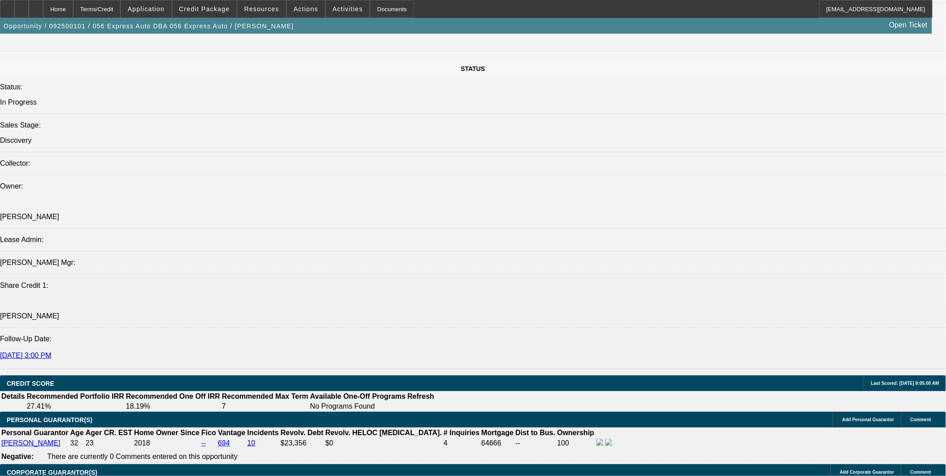
scroll to position [998, 0]
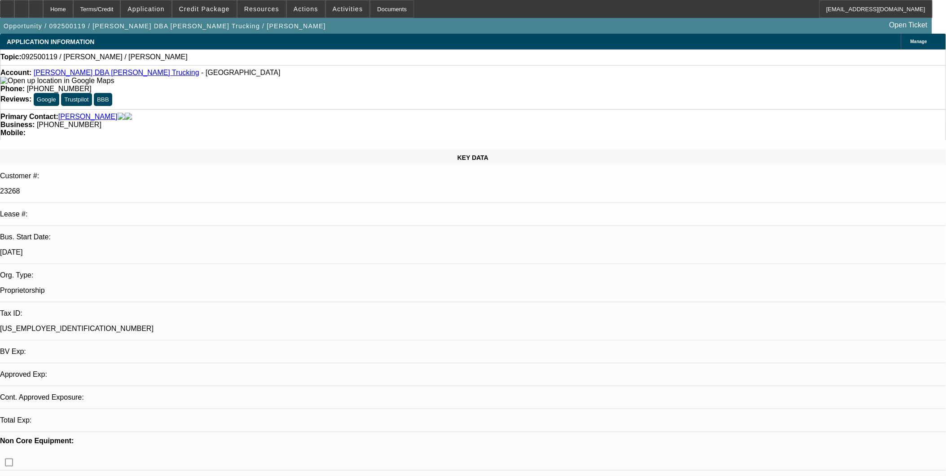
select select "0"
select select "2"
select select "0.1"
select select "4"
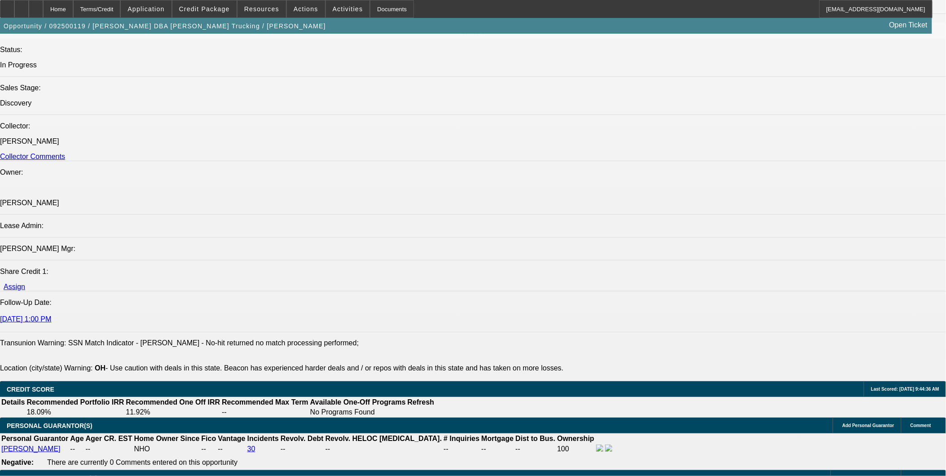
scroll to position [1048, 0]
